Goal: Task Accomplishment & Management: Complete application form

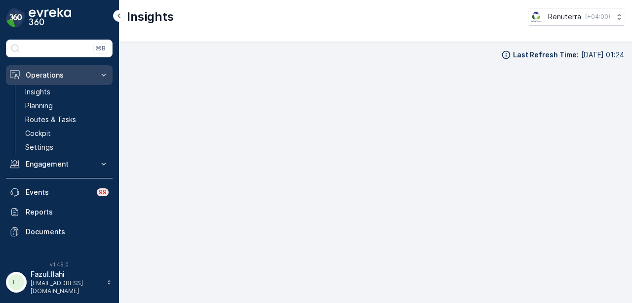
scroll to position [7, 0]
drag, startPoint x: 0, startPoint y: 0, endPoint x: 75, endPoint y: 72, distance: 103.8
click at [75, 72] on p "Operations" at bounding box center [59, 75] width 67 height 10
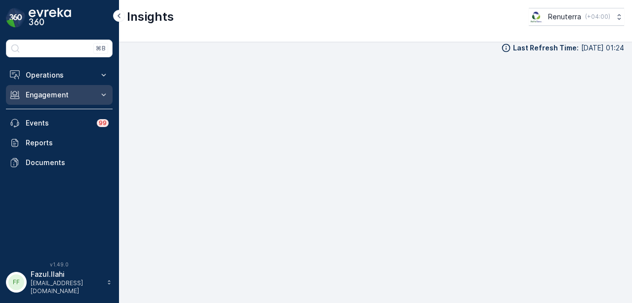
click at [99, 88] on button "Engagement" at bounding box center [59, 95] width 107 height 20
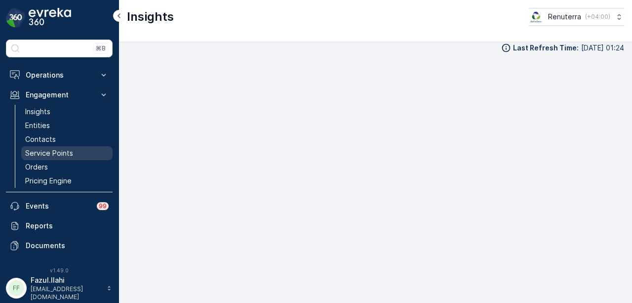
click at [85, 150] on link "Service Points" at bounding box center [66, 153] width 91 height 14
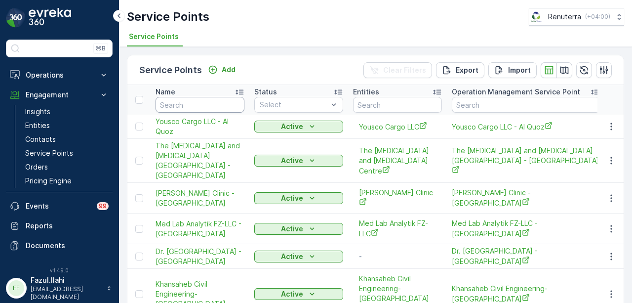
click at [194, 102] on input "text" at bounding box center [200, 105] width 89 height 16
type input "bena"
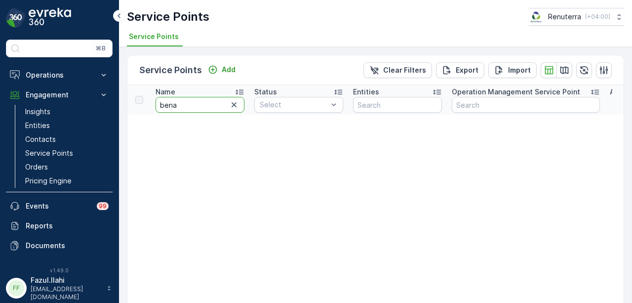
click at [194, 102] on input "bena" at bounding box center [200, 105] width 89 height 16
type input "beena"
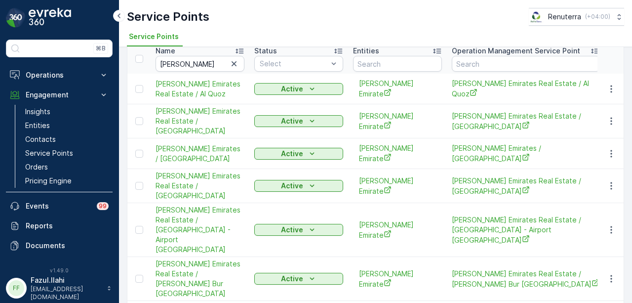
scroll to position [55, 0]
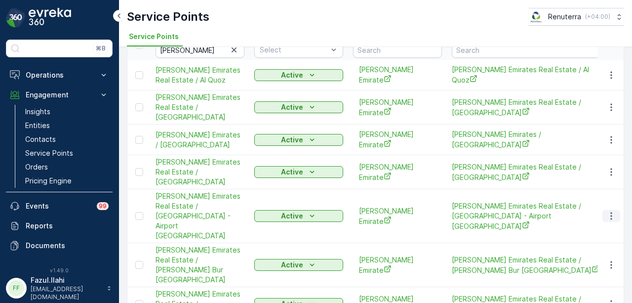
click at [613, 211] on icon "button" at bounding box center [612, 216] width 10 height 10
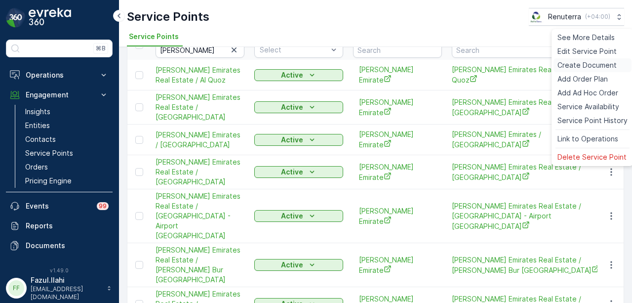
click at [597, 65] on span "Create Document" at bounding box center [587, 65] width 59 height 10
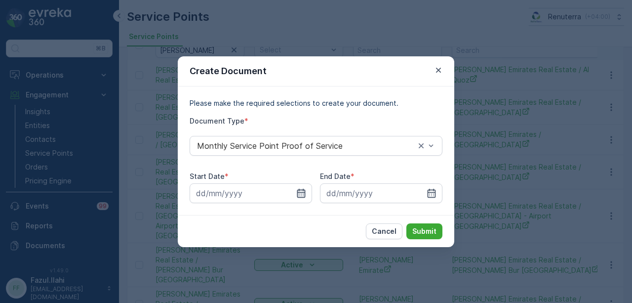
click at [296, 192] on icon "button" at bounding box center [301, 193] width 10 height 10
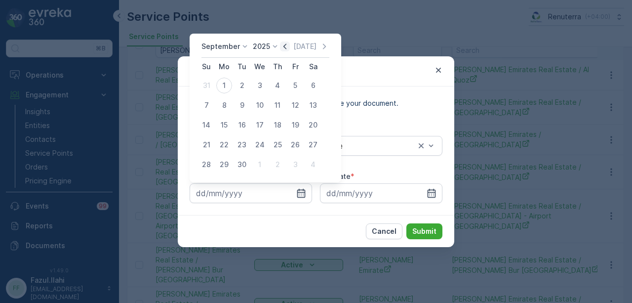
click at [281, 46] on icon "button" at bounding box center [285, 46] width 10 height 10
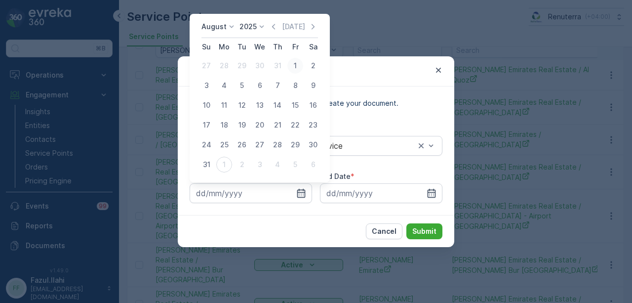
click at [288, 65] on div "1" at bounding box center [295, 66] width 16 height 16
type input "01.08.2025"
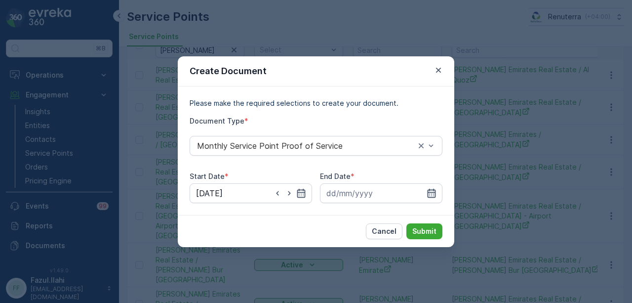
click at [432, 189] on icon "button" at bounding box center [432, 193] width 10 height 10
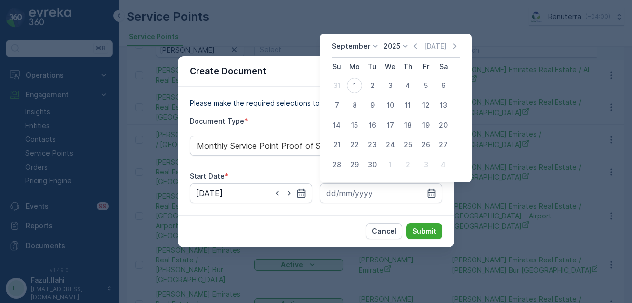
drag, startPoint x: 413, startPoint y: 46, endPoint x: 413, endPoint y: 54, distance: 7.4
click at [413, 48] on icon "button" at bounding box center [415, 46] width 10 height 10
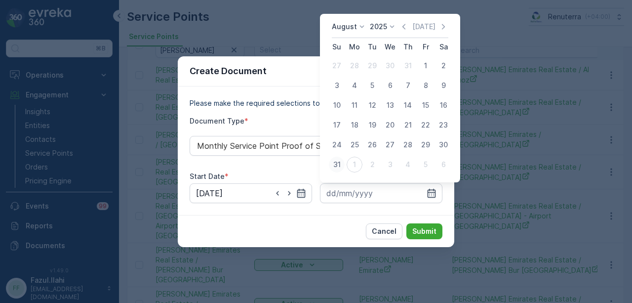
click at [342, 162] on div "31" at bounding box center [337, 165] width 16 height 16
type input "31.08.2025"
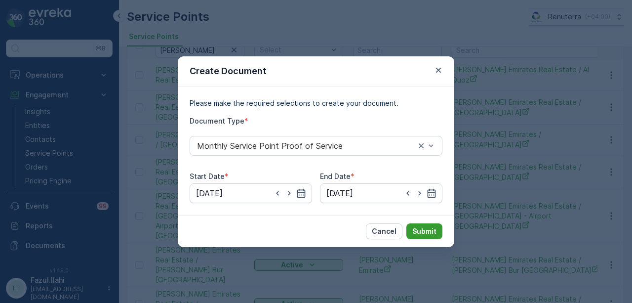
click at [410, 231] on button "Submit" at bounding box center [425, 231] width 36 height 16
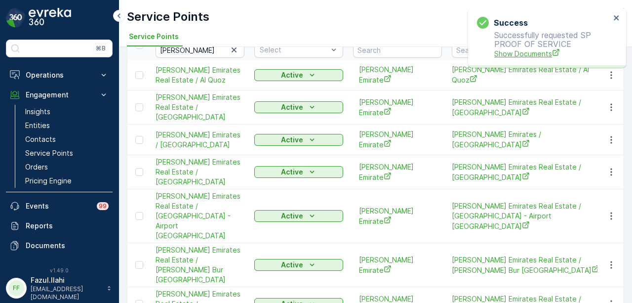
click at [514, 49] on span "Show Documents" at bounding box center [552, 53] width 116 height 10
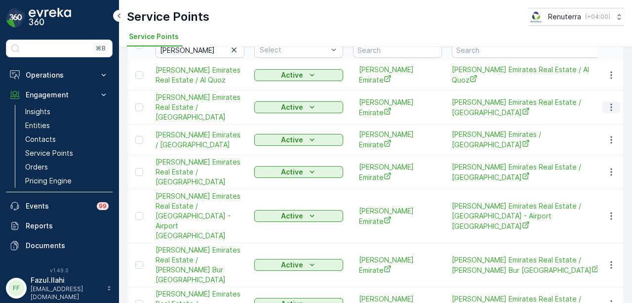
click at [609, 102] on icon "button" at bounding box center [612, 107] width 10 height 10
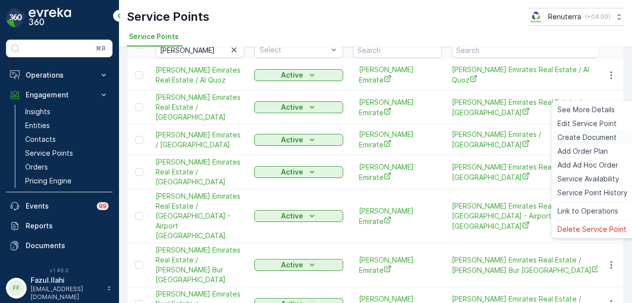
click at [610, 133] on span "Create Document" at bounding box center [587, 137] width 59 height 10
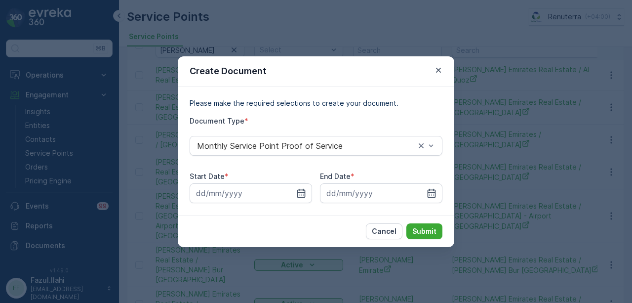
click at [312, 195] on div "Start Date * End Date *" at bounding box center [316, 187] width 253 height 32
click at [305, 195] on icon "button" at bounding box center [301, 192] width 8 height 9
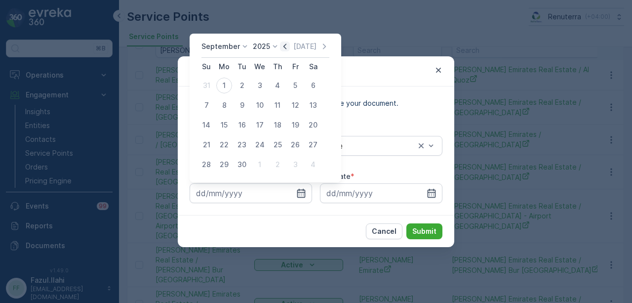
click at [285, 42] on icon "button" at bounding box center [285, 46] width 10 height 10
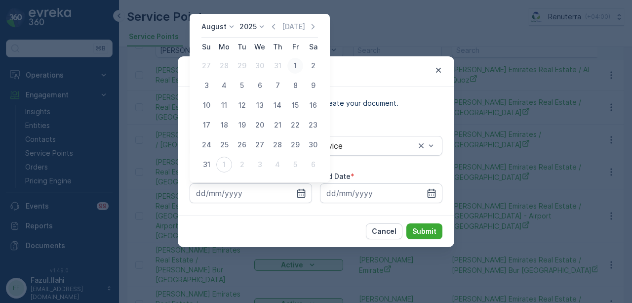
click at [290, 64] on div "1" at bounding box center [295, 66] width 16 height 16
type input "01.08.2025"
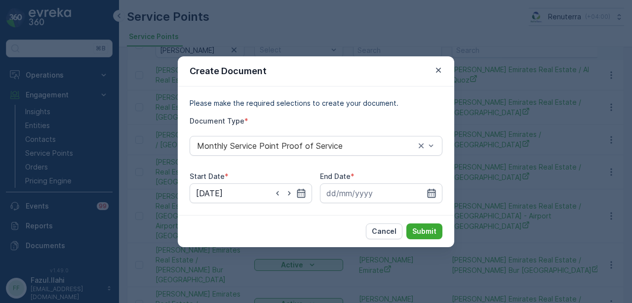
click at [431, 192] on icon "button" at bounding box center [432, 192] width 8 height 9
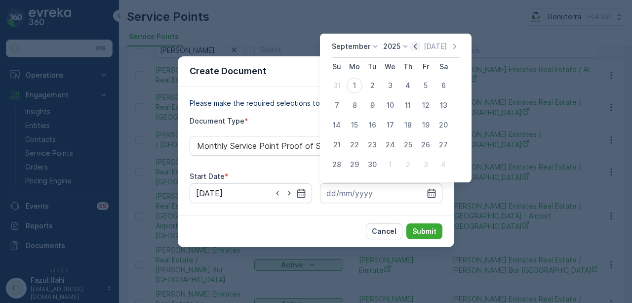
click at [412, 47] on icon "button" at bounding box center [415, 46] width 10 height 10
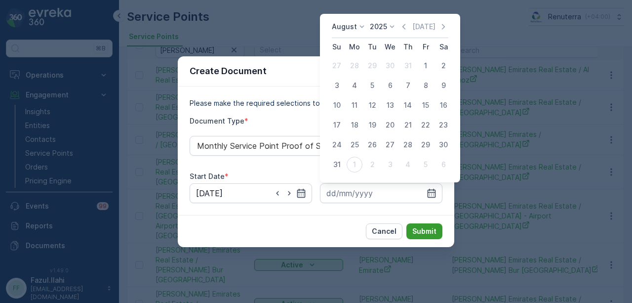
drag, startPoint x: 341, startPoint y: 163, endPoint x: 422, endPoint y: 224, distance: 101.9
click at [343, 167] on div "31" at bounding box center [337, 165] width 16 height 16
type input "31.08.2025"
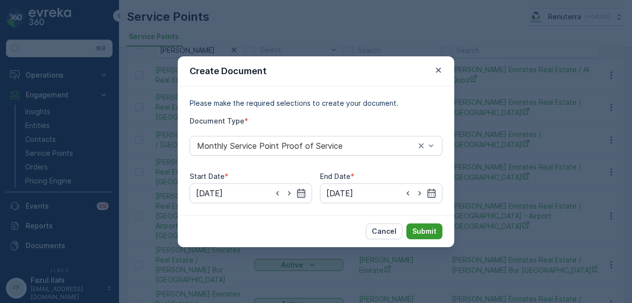
click at [427, 227] on p "Submit" at bounding box center [424, 231] width 24 height 10
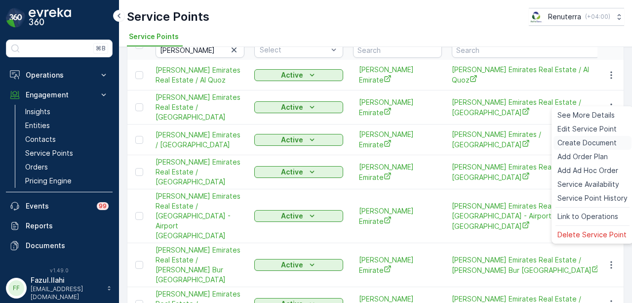
click at [589, 143] on span "Create Document" at bounding box center [587, 143] width 59 height 10
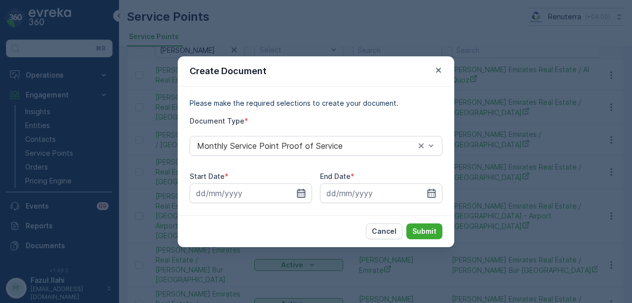
click at [302, 190] on icon "button" at bounding box center [301, 192] width 8 height 9
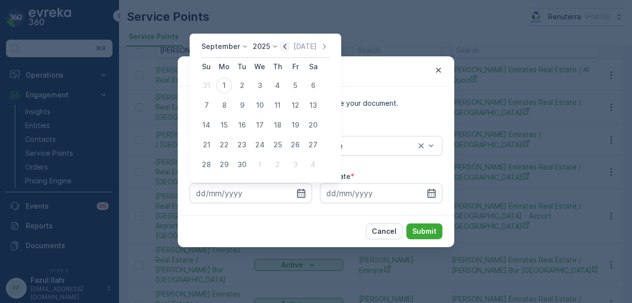
click at [284, 46] on icon "button" at bounding box center [285, 46] width 10 height 10
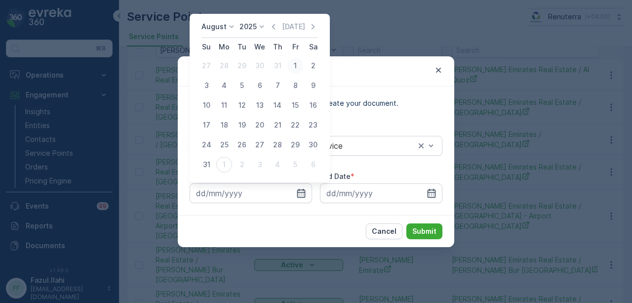
drag, startPoint x: 290, startPoint y: 67, endPoint x: 339, endPoint y: 133, distance: 82.4
click at [290, 68] on div "1" at bounding box center [295, 66] width 16 height 16
type input "01.08.2025"
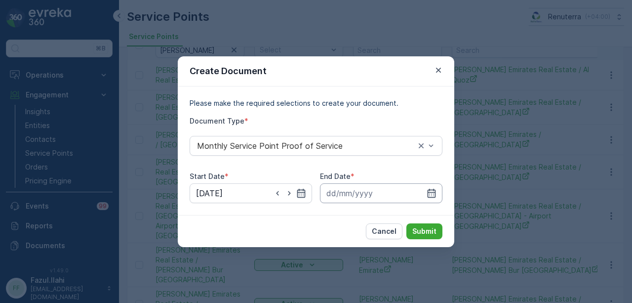
click at [440, 192] on input at bounding box center [381, 193] width 122 height 20
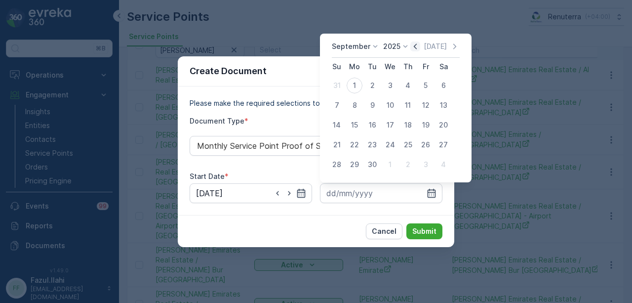
click at [411, 46] on icon "button" at bounding box center [415, 46] width 10 height 10
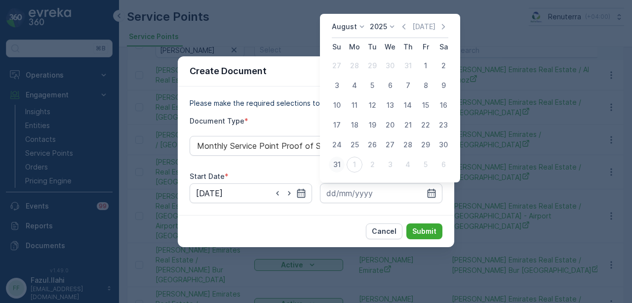
click at [343, 164] on div "31" at bounding box center [337, 165] width 16 height 16
type input "31.08.2025"
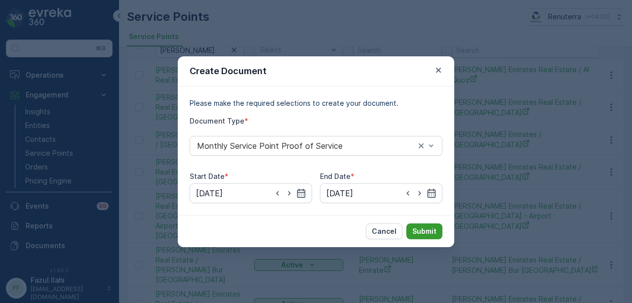
click at [423, 227] on p "Submit" at bounding box center [424, 231] width 24 height 10
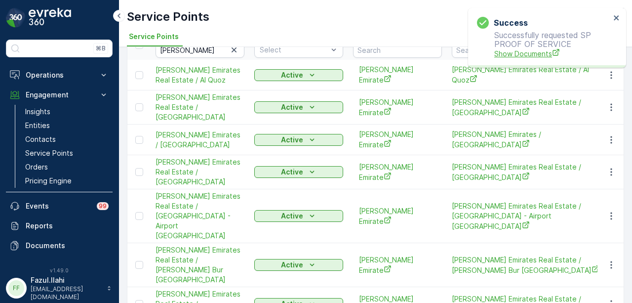
click at [508, 56] on span "Show Documents" at bounding box center [552, 53] width 116 height 10
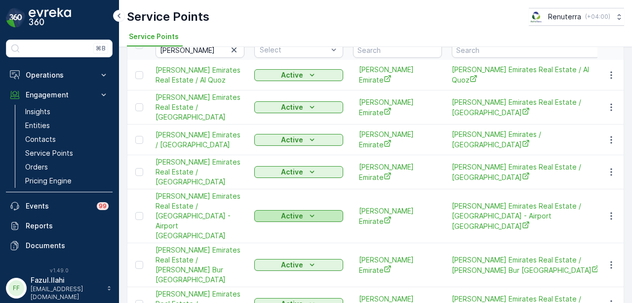
scroll to position [0, 0]
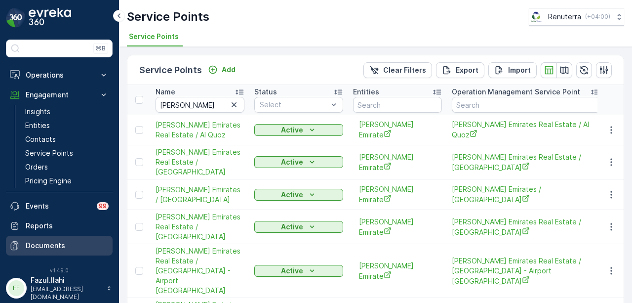
click at [71, 245] on p "Documents" at bounding box center [67, 246] width 83 height 10
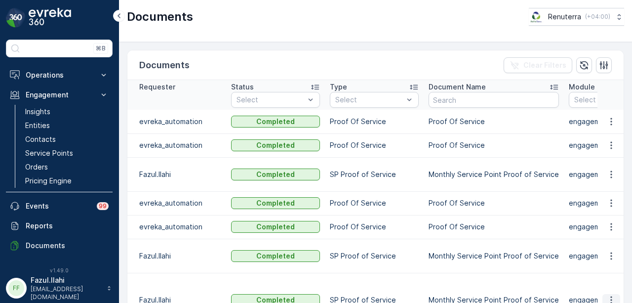
click at [607, 295] on icon "button" at bounding box center [612, 300] width 10 height 10
click at [602, 284] on span "See Details" at bounding box center [609, 284] width 38 height 10
click at [607, 251] on icon "button" at bounding box center [612, 256] width 10 height 10
click at [611, 262] on ul "See Details" at bounding box center [609, 254] width 50 height 18
click at [610, 256] on span "See Details" at bounding box center [609, 254] width 38 height 10
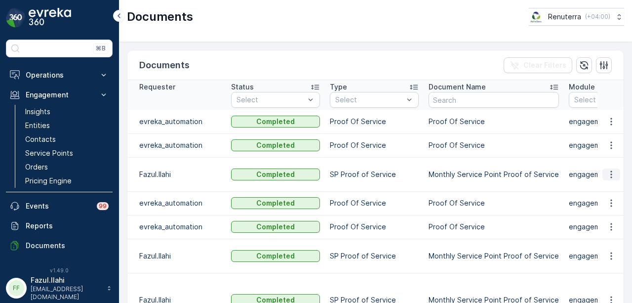
click at [607, 169] on icon "button" at bounding box center [612, 174] width 10 height 10
click at [608, 182] on span "See Details" at bounding box center [609, 183] width 38 height 10
click at [85, 70] on p "Operations" at bounding box center [59, 75] width 67 height 10
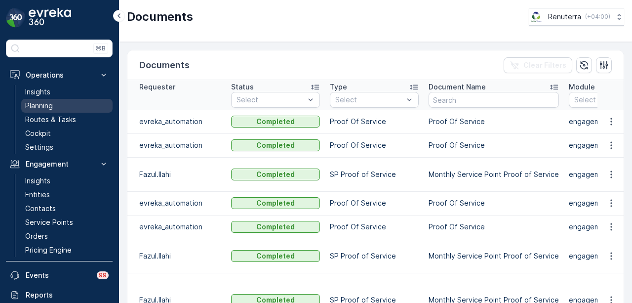
click at [80, 104] on link "Planning" at bounding box center [66, 106] width 91 height 14
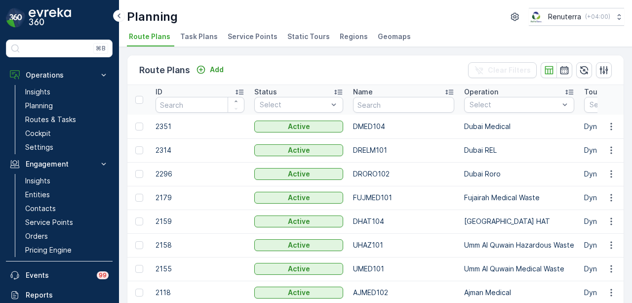
click at [267, 35] on span "Service Points" at bounding box center [253, 37] width 50 height 10
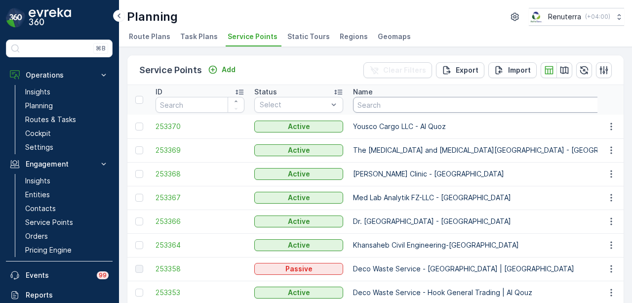
click at [444, 107] on input "text" at bounding box center [497, 105] width 288 height 16
type input "bena"
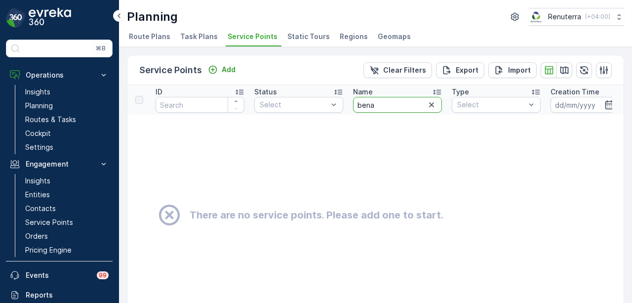
click at [364, 103] on input "bena" at bounding box center [397, 105] width 89 height 16
type input "beena"
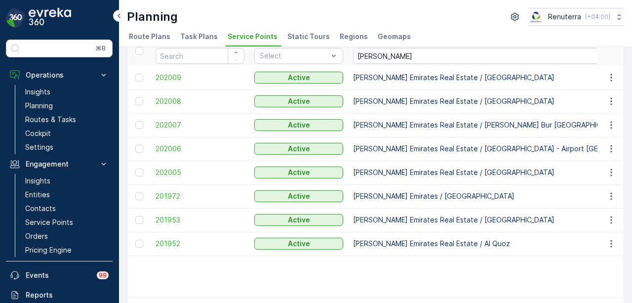
scroll to position [34, 0]
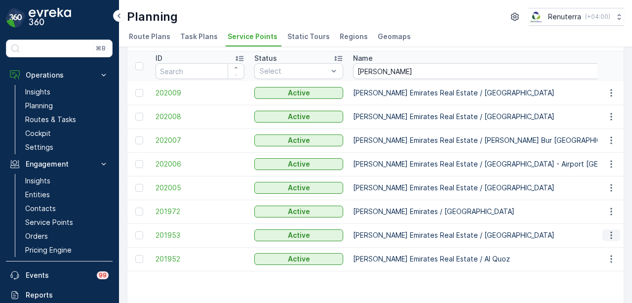
click at [612, 234] on icon "button" at bounding box center [612, 235] width 10 height 10
click at [167, 234] on span "201953" at bounding box center [200, 235] width 89 height 10
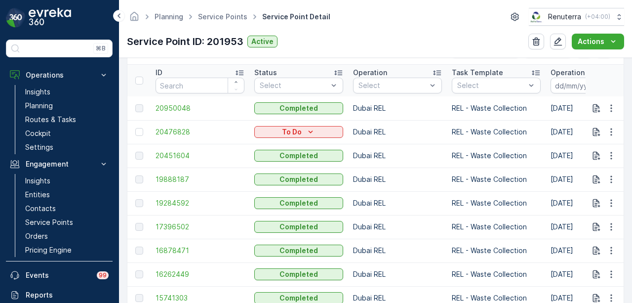
scroll to position [296, 0]
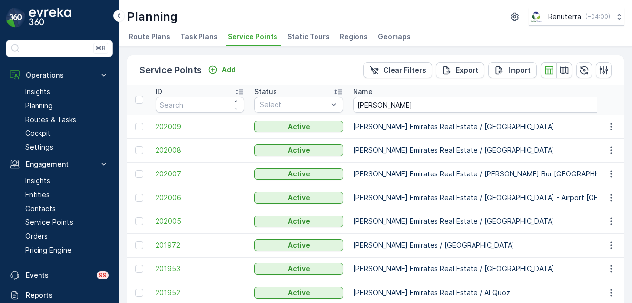
click at [171, 123] on span "202009" at bounding box center [200, 127] width 89 height 10
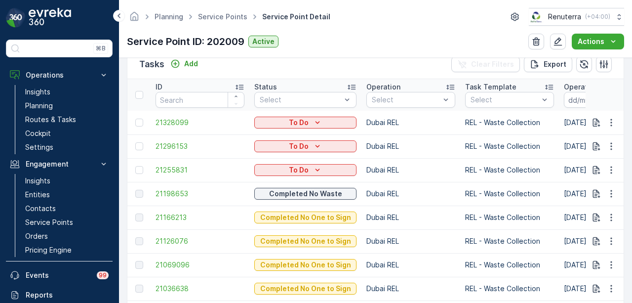
scroll to position [296, 0]
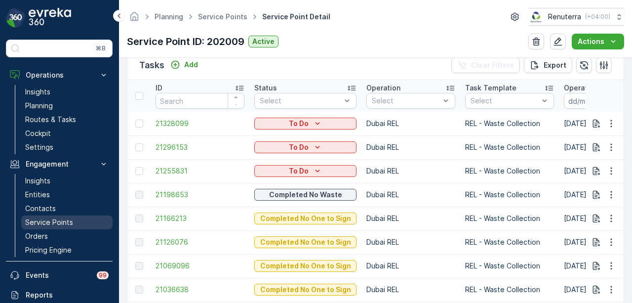
click at [51, 220] on p "Service Points" at bounding box center [49, 222] width 48 height 10
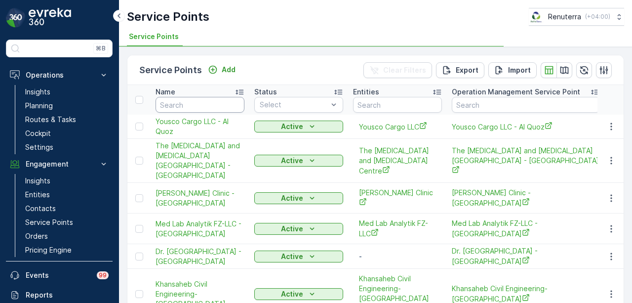
click at [188, 103] on input "text" at bounding box center [200, 105] width 89 height 16
type input "beena"
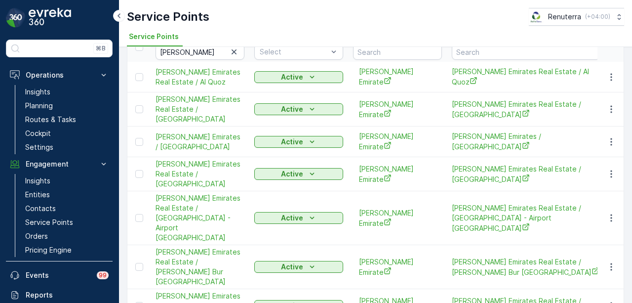
scroll to position [55, 0]
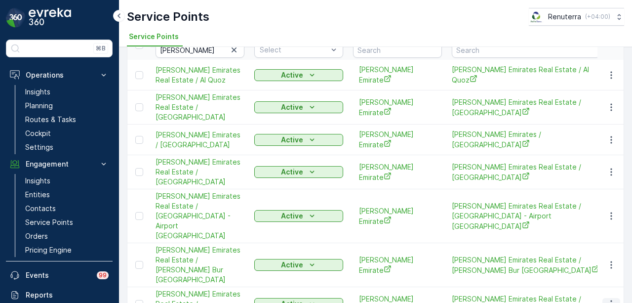
click at [607, 299] on icon "button" at bounding box center [612, 304] width 10 height 10
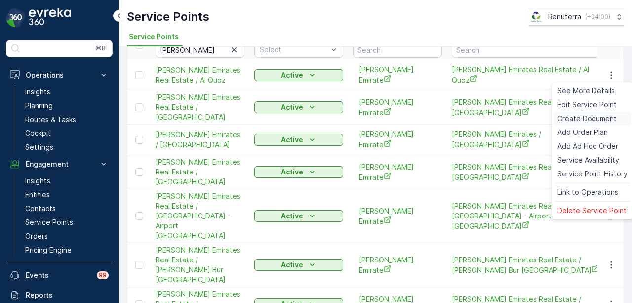
click at [575, 123] on span "Create Document" at bounding box center [587, 119] width 59 height 10
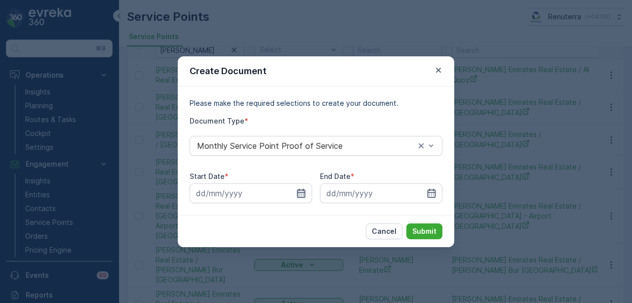
click at [300, 192] on icon "button" at bounding box center [301, 192] width 8 height 9
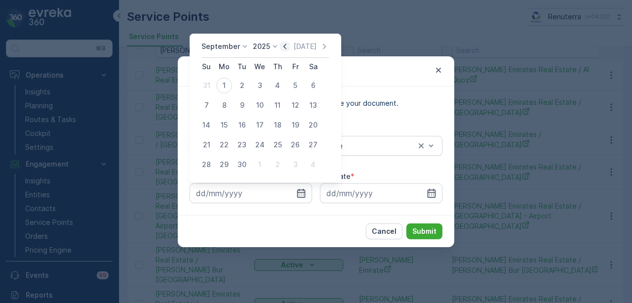
click at [283, 45] on icon "button" at bounding box center [285, 46] width 10 height 10
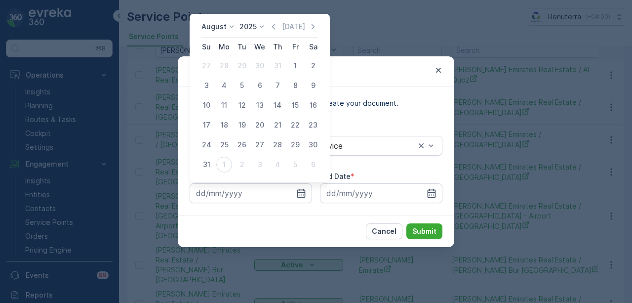
drag, startPoint x: 297, startPoint y: 61, endPoint x: 336, endPoint y: 134, distance: 82.4
click at [297, 63] on div "1" at bounding box center [295, 66] width 16 height 16
type input "01.08.2025"
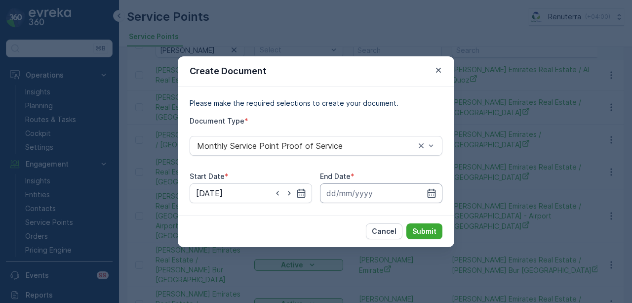
click at [431, 187] on input at bounding box center [381, 193] width 122 height 20
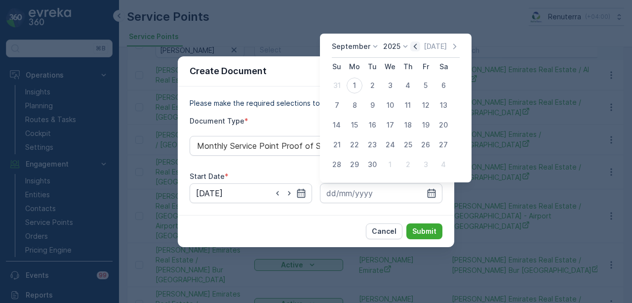
click at [411, 47] on icon "button" at bounding box center [415, 46] width 10 height 10
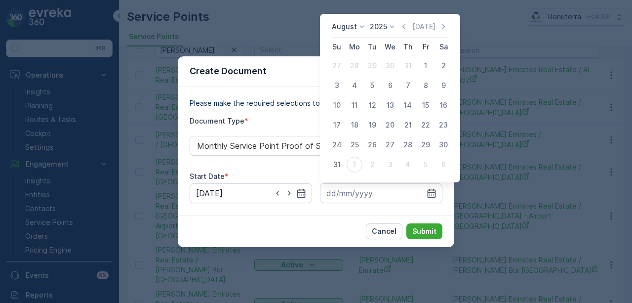
drag, startPoint x: 333, startPoint y: 168, endPoint x: 337, endPoint y: 172, distance: 5.3
click at [336, 170] on div "31" at bounding box center [337, 165] width 16 height 16
type input "31.08.2025"
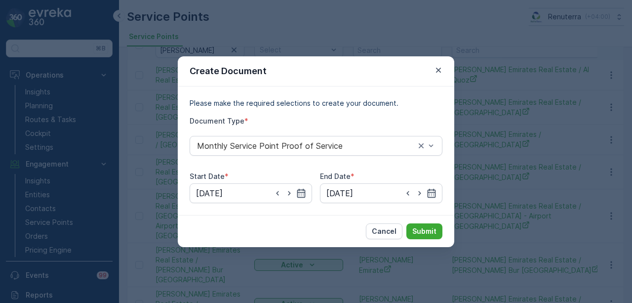
click at [427, 221] on div "Cancel Submit" at bounding box center [316, 231] width 277 height 32
click at [425, 224] on button "Submit" at bounding box center [425, 231] width 36 height 16
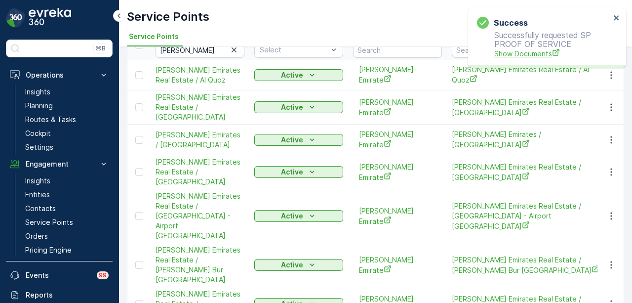
click at [526, 56] on span "Show Documents" at bounding box center [552, 53] width 116 height 10
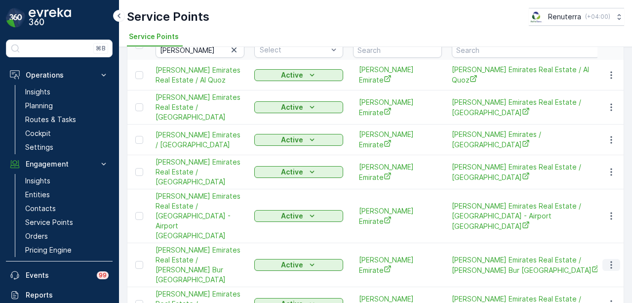
click at [612, 260] on icon "button" at bounding box center [612, 265] width 10 height 10
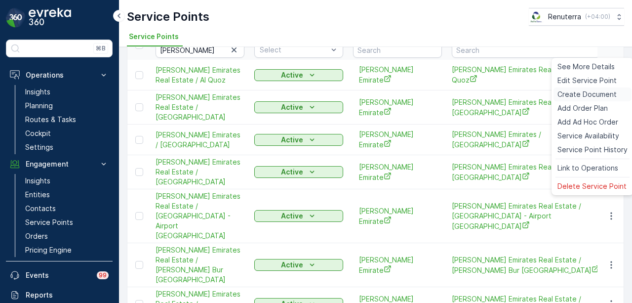
click at [604, 93] on span "Create Document" at bounding box center [587, 94] width 59 height 10
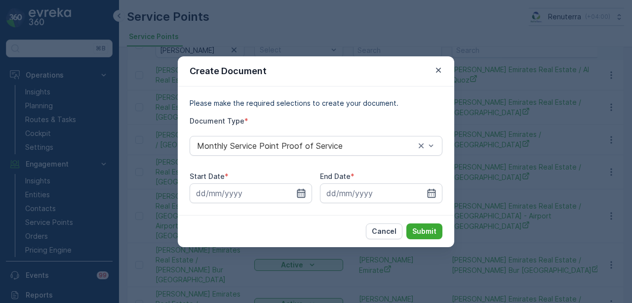
click at [303, 192] on icon "button" at bounding box center [301, 192] width 8 height 9
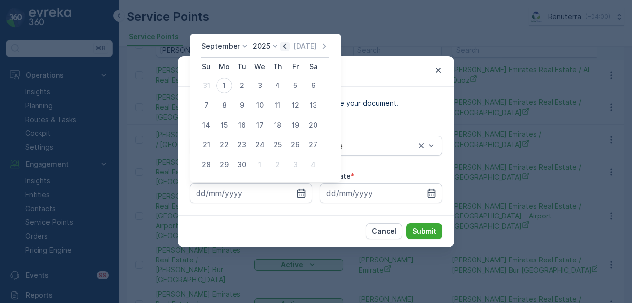
click at [281, 45] on icon "button" at bounding box center [285, 46] width 10 height 10
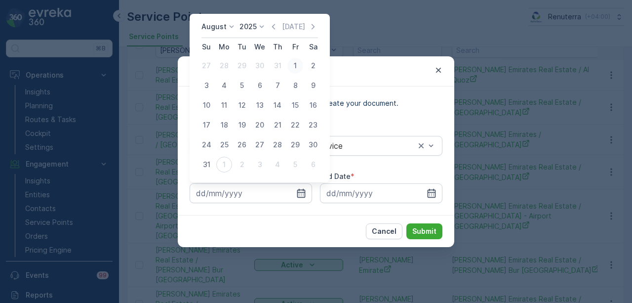
click at [289, 63] on div "1" at bounding box center [295, 66] width 16 height 16
type input "01.08.2025"
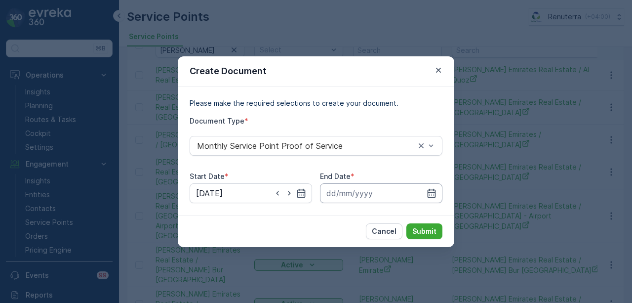
drag, startPoint x: 436, startPoint y: 192, endPoint x: 432, endPoint y: 185, distance: 7.7
click at [436, 191] on icon "button" at bounding box center [432, 193] width 10 height 10
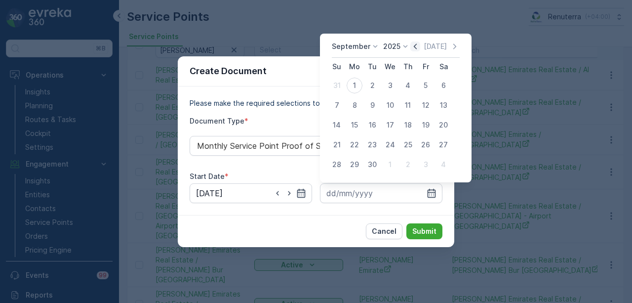
click at [410, 45] on icon "button" at bounding box center [415, 46] width 10 height 10
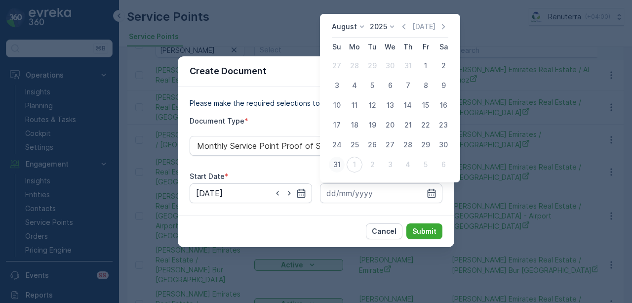
drag, startPoint x: 340, startPoint y: 163, endPoint x: 347, endPoint y: 166, distance: 8.0
click at [342, 163] on div "31" at bounding box center [337, 165] width 16 height 16
type input "31.08.2025"
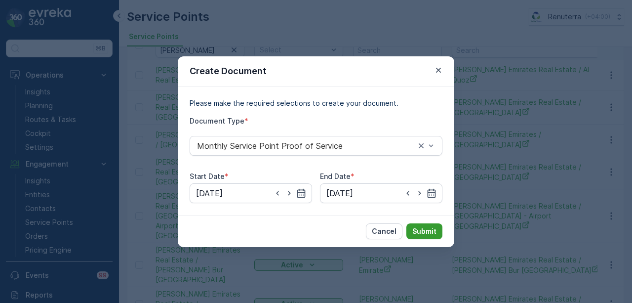
click at [428, 229] on p "Submit" at bounding box center [424, 231] width 24 height 10
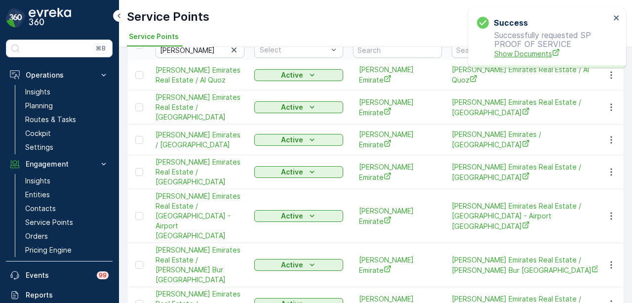
click at [524, 52] on span "Show Documents" at bounding box center [552, 53] width 116 height 10
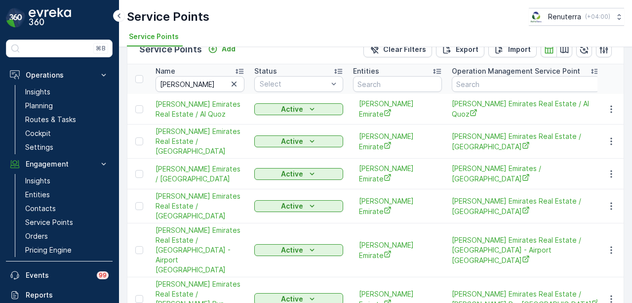
scroll to position [5, 0]
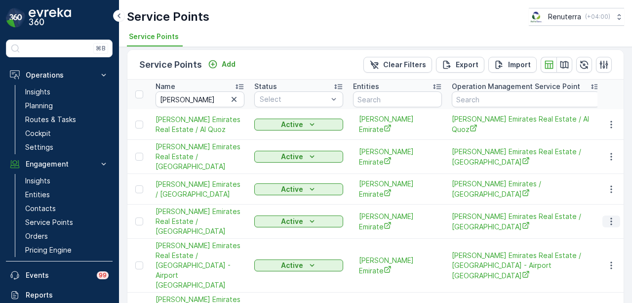
click at [607, 216] on icon "button" at bounding box center [612, 221] width 10 height 10
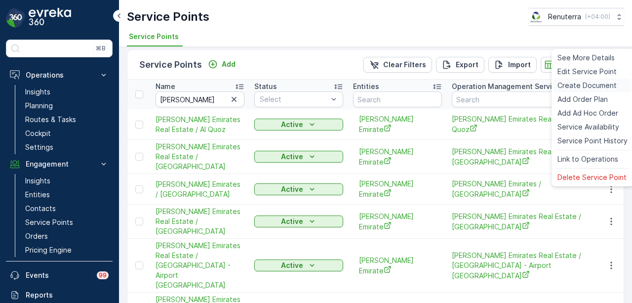
click at [590, 83] on span "Create Document" at bounding box center [587, 86] width 59 height 10
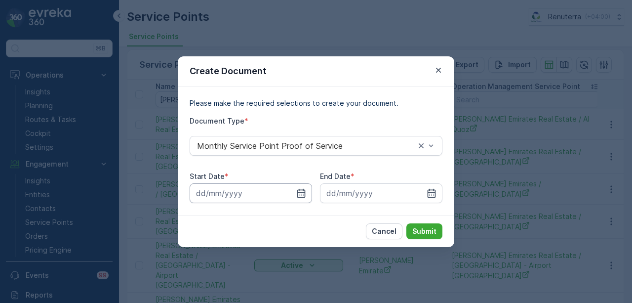
click at [294, 199] on input at bounding box center [251, 193] width 122 height 20
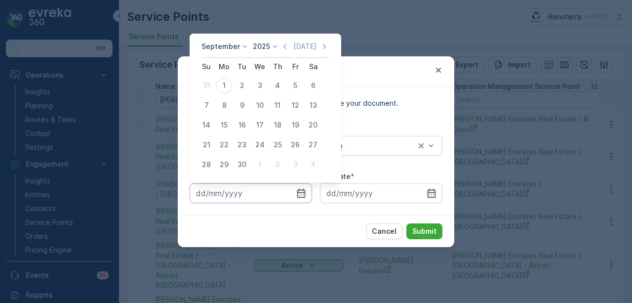
click at [309, 186] on input at bounding box center [251, 193] width 122 height 20
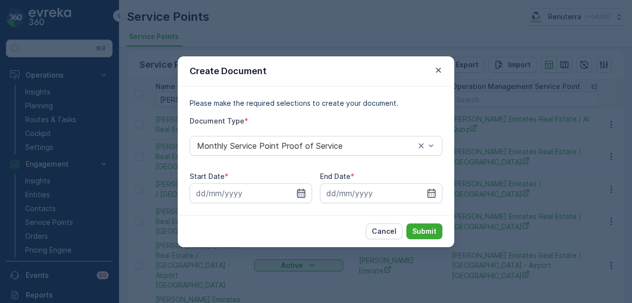
click at [304, 188] on icon "button" at bounding box center [301, 193] width 10 height 10
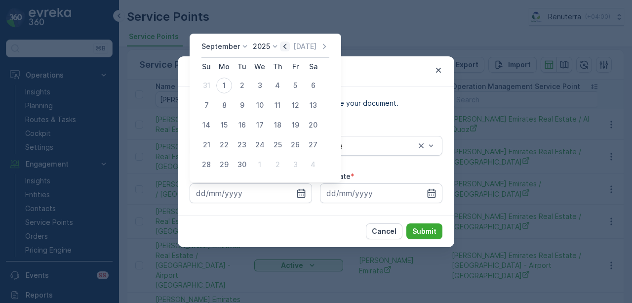
click at [284, 46] on icon "button" at bounding box center [285, 46] width 10 height 10
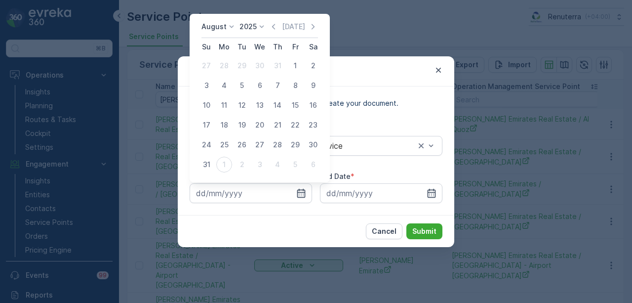
click at [290, 58] on td "1" at bounding box center [295, 66] width 18 height 20
drag, startPoint x: 296, startPoint y: 66, endPoint x: 363, endPoint y: 163, distance: 117.8
click at [296, 66] on div "1" at bounding box center [295, 66] width 16 height 16
type input "01.08.2025"
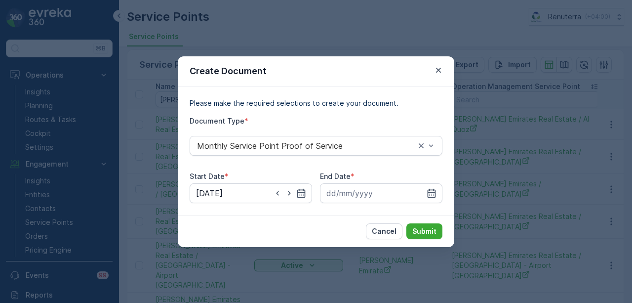
drag, startPoint x: 434, startPoint y: 188, endPoint x: 411, endPoint y: 86, distance: 104.3
click at [429, 183] on div at bounding box center [381, 193] width 122 height 20
drag, startPoint x: 430, startPoint y: 191, endPoint x: 430, endPoint y: 184, distance: 6.9
click at [430, 191] on icon "button" at bounding box center [432, 193] width 10 height 10
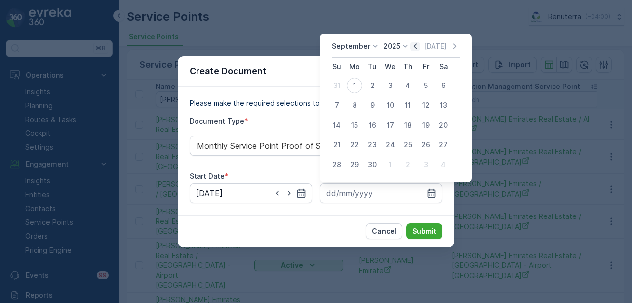
click at [411, 46] on icon "button" at bounding box center [415, 46] width 10 height 10
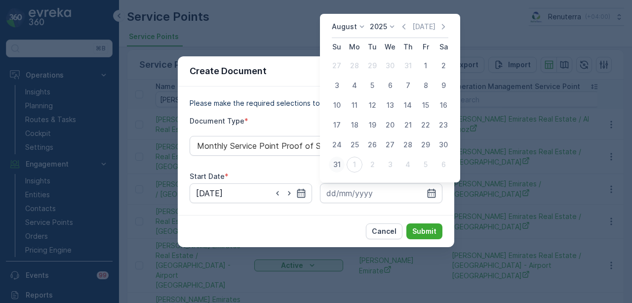
click at [340, 165] on div "31" at bounding box center [337, 165] width 16 height 16
type input "31.08.2025"
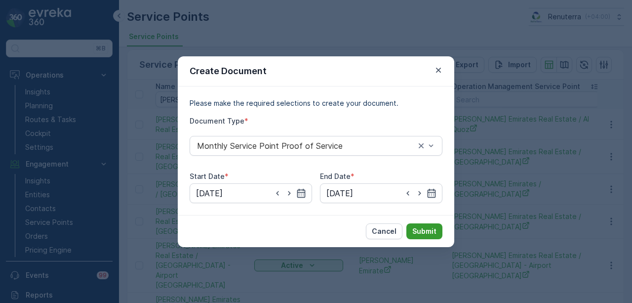
click at [419, 226] on p "Submit" at bounding box center [424, 231] width 24 height 10
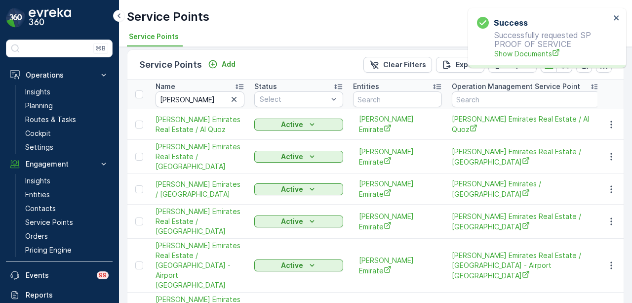
click at [519, 42] on p "Successfully requested SP PROOF OF SERVICE Show Documents" at bounding box center [543, 45] width 133 height 28
click at [516, 48] on span "Show Documents" at bounding box center [552, 53] width 116 height 10
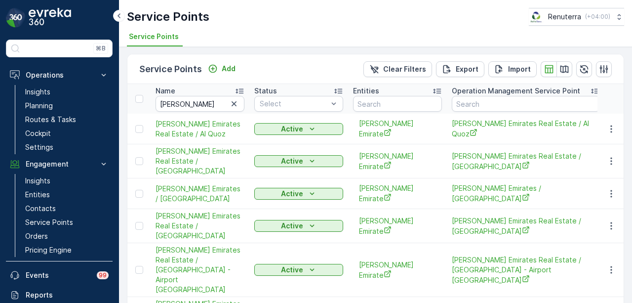
scroll to position [0, 0]
click at [611, 191] on icon "button" at bounding box center [611, 194] width 1 height 7
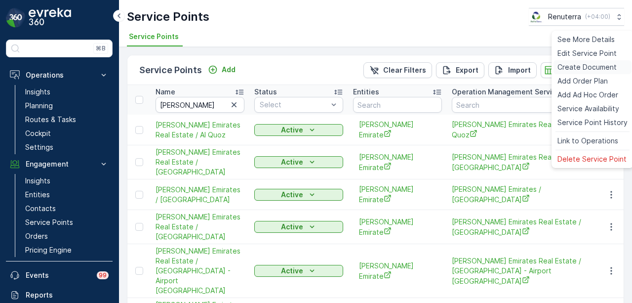
click at [590, 68] on span "Create Document" at bounding box center [587, 67] width 59 height 10
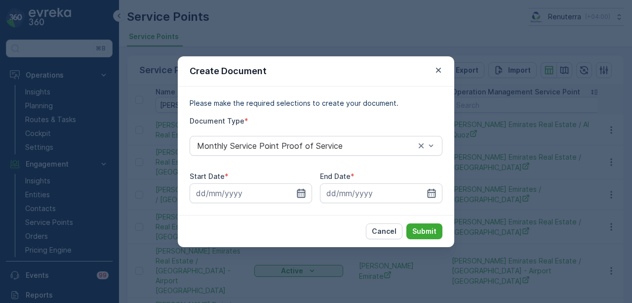
click at [297, 194] on icon "button" at bounding box center [301, 193] width 10 height 10
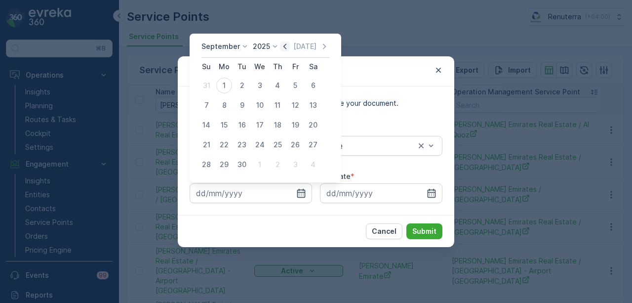
click at [280, 42] on icon "button" at bounding box center [285, 46] width 10 height 10
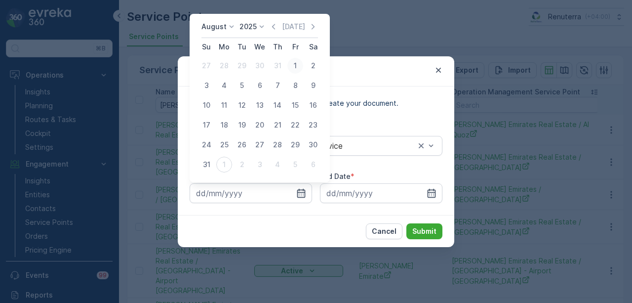
drag, startPoint x: 294, startPoint y: 66, endPoint x: 290, endPoint y: 74, distance: 9.1
click at [295, 66] on div "1" at bounding box center [295, 66] width 16 height 16
type input "01.08.2025"
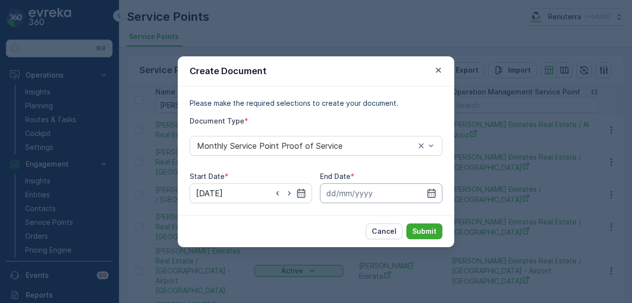
click at [437, 195] on input at bounding box center [381, 193] width 122 height 20
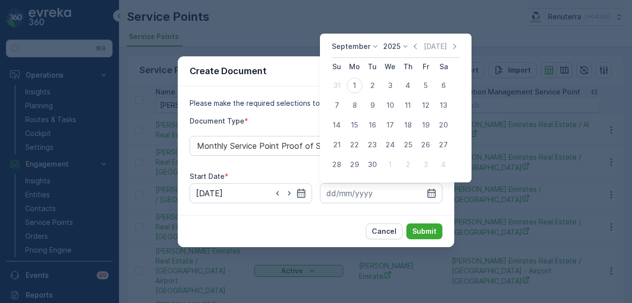
click at [411, 47] on icon "button" at bounding box center [415, 46] width 10 height 10
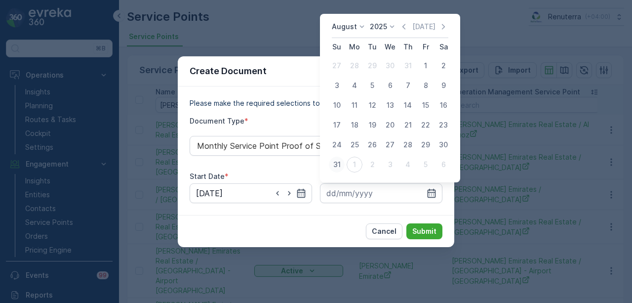
click at [333, 163] on div "31" at bounding box center [337, 165] width 16 height 16
type input "31.08.2025"
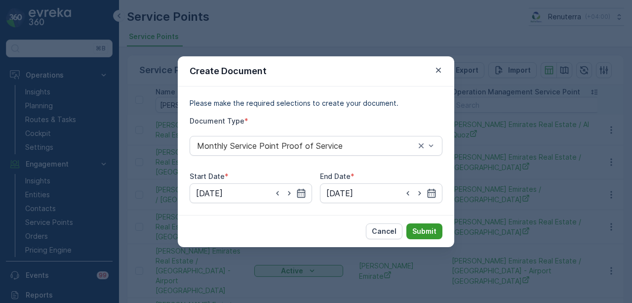
click at [430, 226] on p "Submit" at bounding box center [424, 231] width 24 height 10
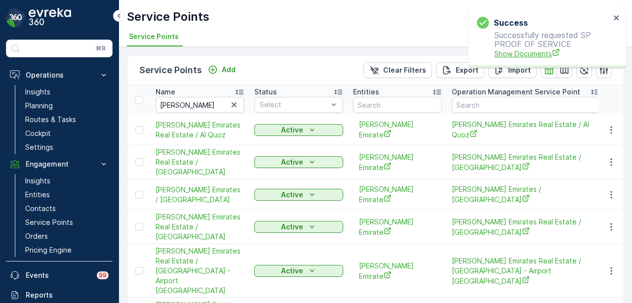
click at [522, 58] on span "Show Documents" at bounding box center [552, 53] width 116 height 10
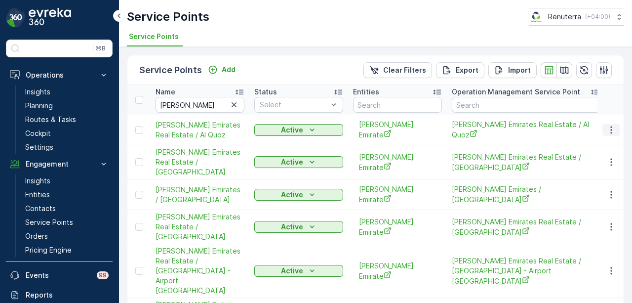
click at [614, 126] on icon "button" at bounding box center [612, 130] width 10 height 10
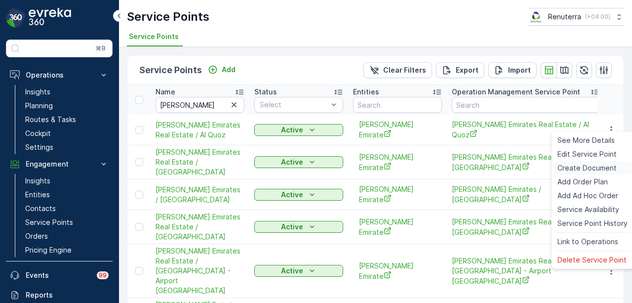
click at [594, 165] on span "Create Document" at bounding box center [587, 168] width 59 height 10
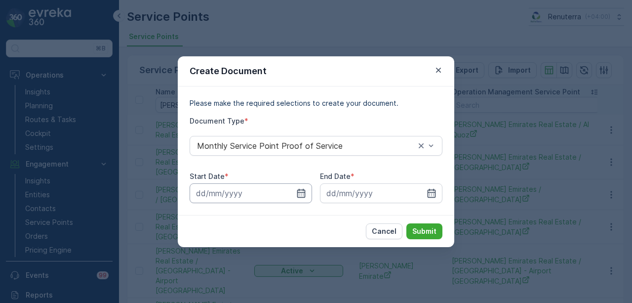
click at [289, 196] on input at bounding box center [251, 193] width 122 height 20
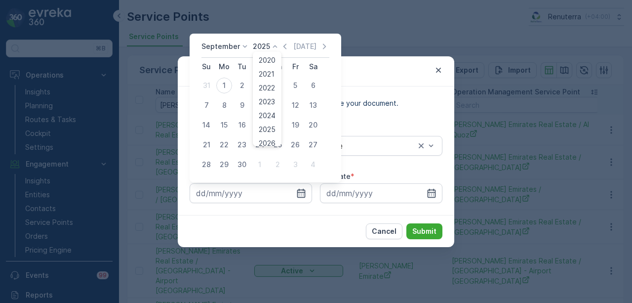
click at [277, 41] on div "2025 2020 2021 2022 2023 2024 2025 2026 2027 2028 2029 2030" at bounding box center [266, 46] width 27 height 10
click at [284, 47] on icon "button" at bounding box center [285, 45] width 3 height 5
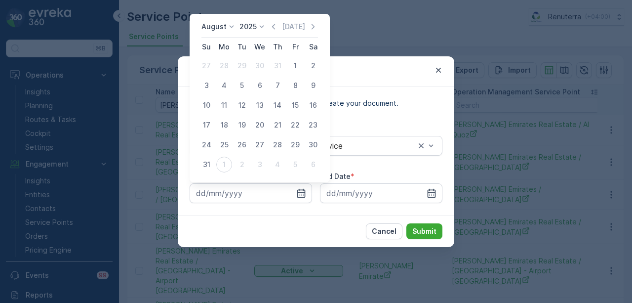
click at [286, 70] on td "31" at bounding box center [278, 66] width 18 height 20
click at [289, 68] on div "1" at bounding box center [295, 66] width 16 height 16
type input "01.08.2025"
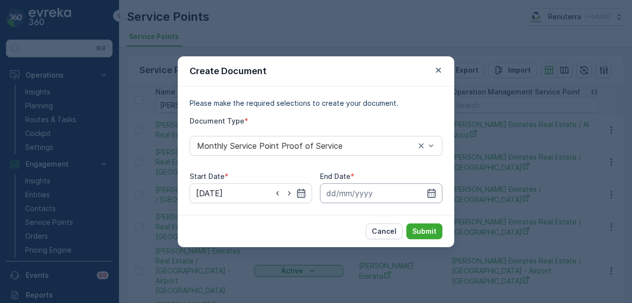
click at [439, 189] on input at bounding box center [381, 193] width 122 height 20
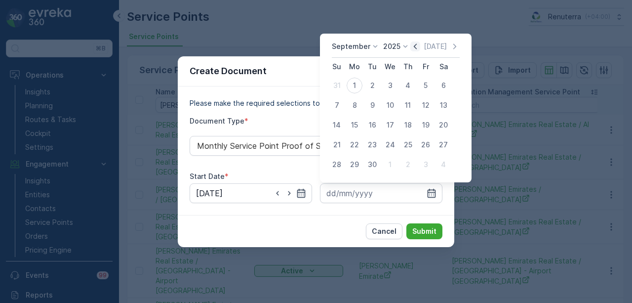
click at [413, 49] on icon "button" at bounding box center [415, 46] width 10 height 10
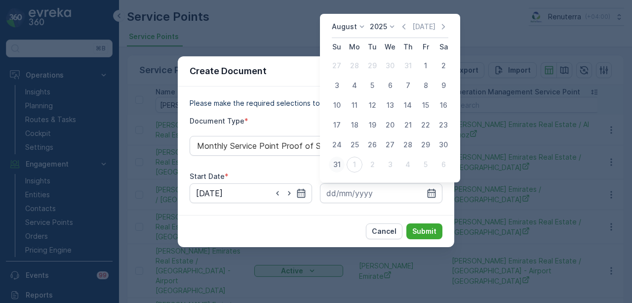
click at [339, 163] on div "31" at bounding box center [337, 165] width 16 height 16
type input "31.08.2025"
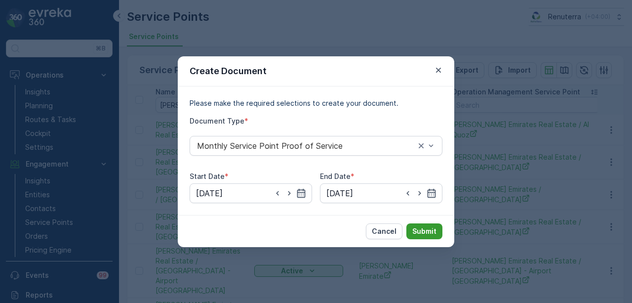
click at [427, 231] on p "Submit" at bounding box center [424, 231] width 24 height 10
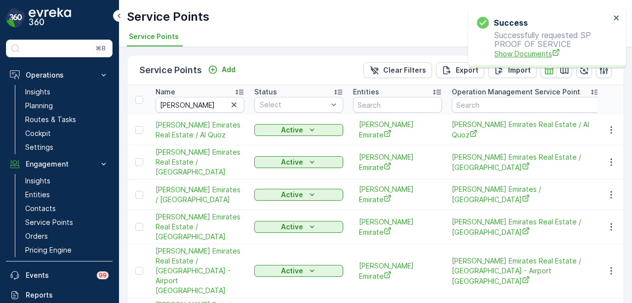
click at [497, 53] on span "Show Documents" at bounding box center [552, 53] width 116 height 10
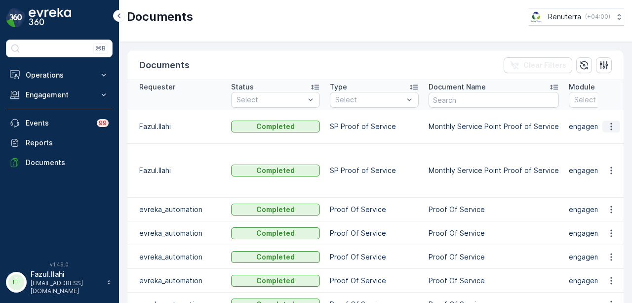
click at [611, 122] on icon "button" at bounding box center [612, 127] width 10 height 10
click at [610, 133] on span "See Details" at bounding box center [609, 135] width 38 height 10
click at [607, 165] on icon "button" at bounding box center [612, 170] width 10 height 10
drag, startPoint x: 605, startPoint y: 153, endPoint x: 608, endPoint y: 163, distance: 11.3
click at [608, 163] on span "See Details" at bounding box center [609, 165] width 38 height 10
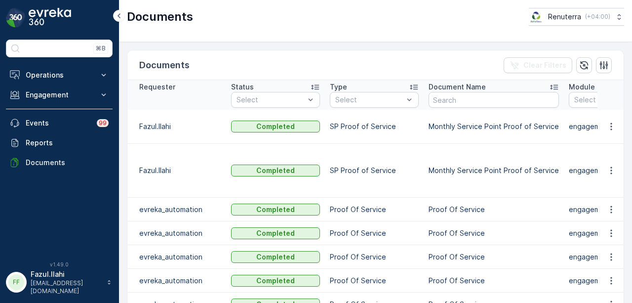
click at [364, 38] on div "Documents Renuterra ( +04:00 )" at bounding box center [375, 21] width 513 height 42
click at [272, 37] on div "Documents Renuterra ( +04:00 )" at bounding box center [375, 21] width 513 height 42
click at [607, 123] on icon "button" at bounding box center [612, 127] width 10 height 10
click at [603, 135] on span "See Details" at bounding box center [609, 135] width 38 height 10
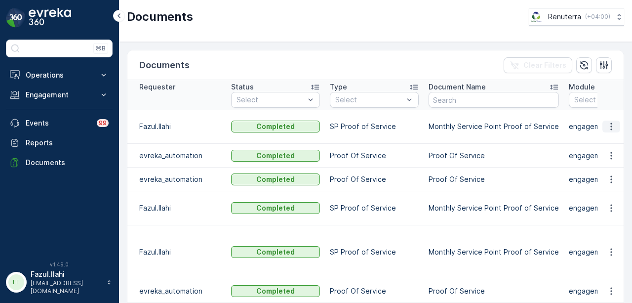
click at [607, 122] on icon "button" at bounding box center [612, 127] width 10 height 10
click at [606, 135] on span "See Details" at bounding box center [609, 135] width 38 height 10
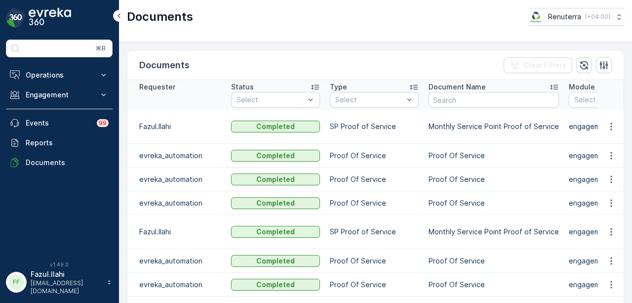
click at [608, 127] on td at bounding box center [611, 127] width 27 height 34
click at [611, 124] on icon "button" at bounding box center [611, 126] width 1 height 7
click at [609, 131] on span "See Details" at bounding box center [609, 135] width 38 height 10
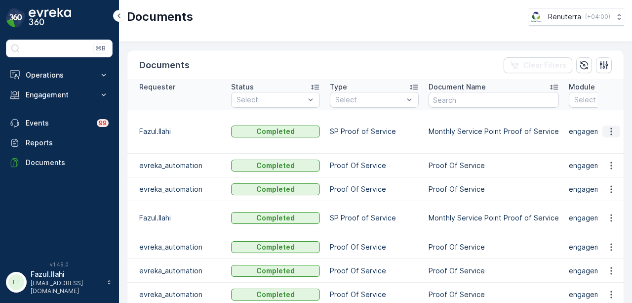
click at [613, 126] on icon "button" at bounding box center [612, 131] width 10 height 10
click at [614, 136] on span "See Details" at bounding box center [609, 135] width 38 height 10
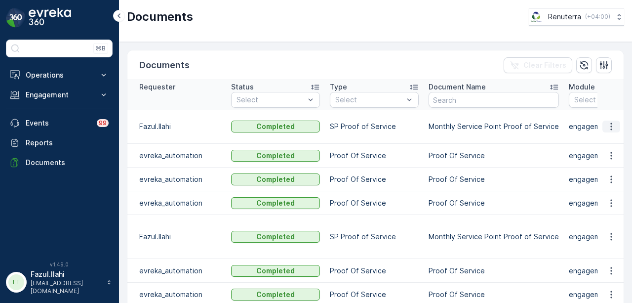
click at [611, 124] on icon "button" at bounding box center [611, 126] width 1 height 7
click at [610, 130] on div "See Details" at bounding box center [609, 135] width 46 height 14
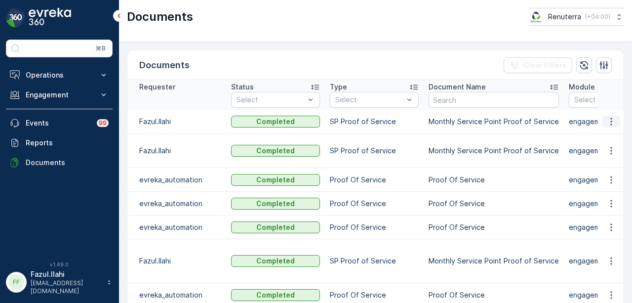
click at [607, 121] on icon "button" at bounding box center [612, 122] width 10 height 10
click at [607, 134] on span "See Details" at bounding box center [609, 135] width 38 height 10
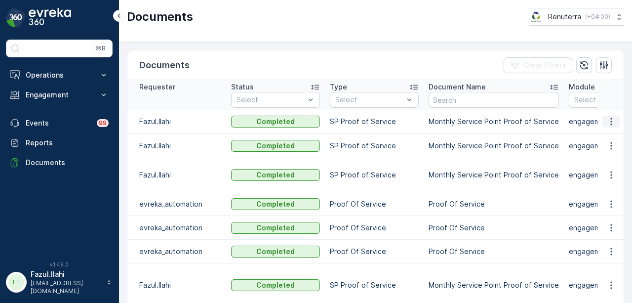
click at [610, 119] on icon "button" at bounding box center [612, 122] width 10 height 10
click at [604, 136] on span "See Details" at bounding box center [609, 135] width 38 height 10
